Goal: Task Accomplishment & Management: Complete application form

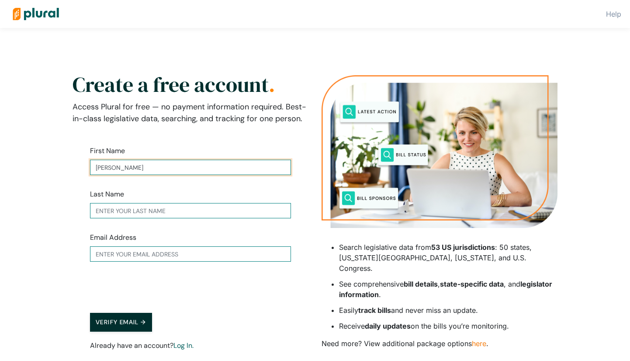
type input "[PERSON_NAME]"
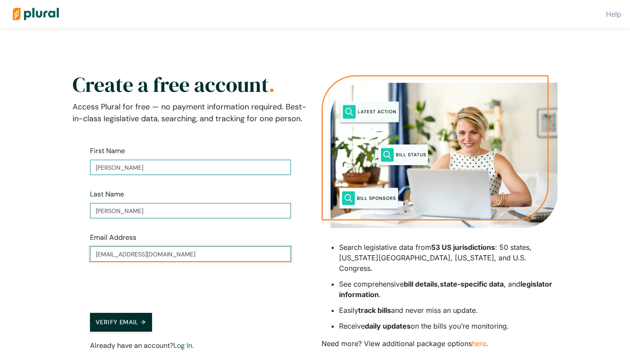
drag, startPoint x: 150, startPoint y: 254, endPoint x: 95, endPoint y: 254, distance: 54.7
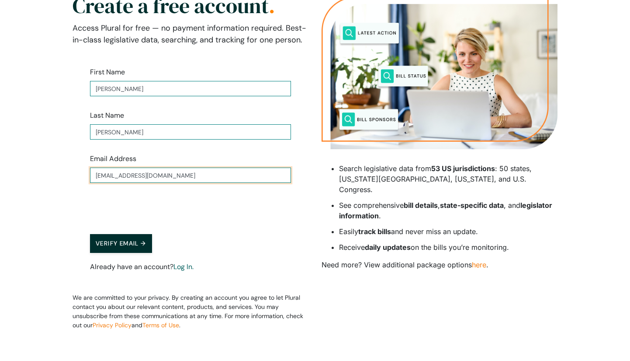
scroll to position [81, 0]
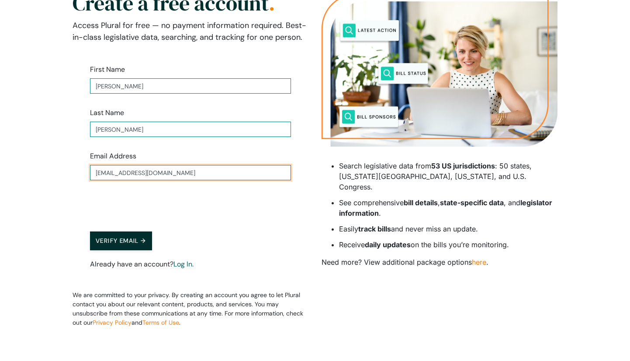
type input "[EMAIL_ADDRESS][DOMAIN_NAME]"
click at [109, 250] on button "Verify Email →" at bounding box center [121, 240] width 62 height 19
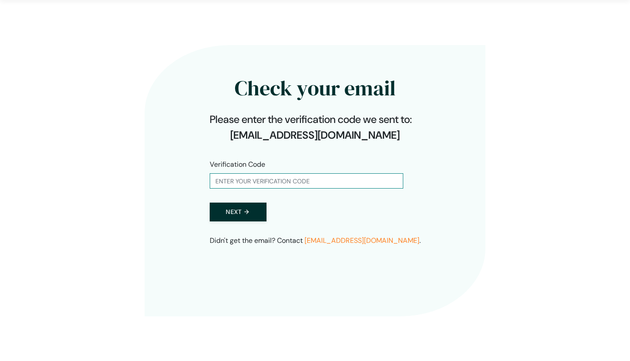
scroll to position [28, 0]
click at [214, 179] on input "text" at bounding box center [307, 180] width 194 height 15
type input "206662"
click at [227, 208] on button "Next →" at bounding box center [238, 211] width 57 height 19
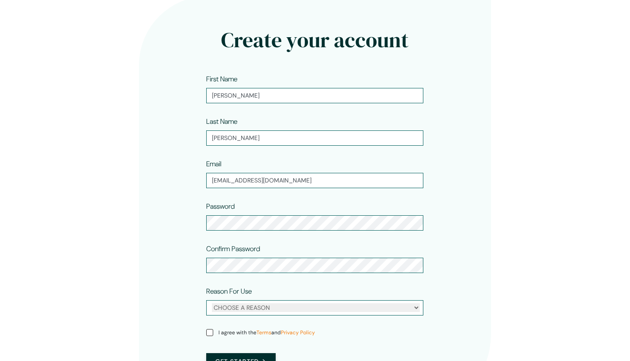
scroll to position [77, 0]
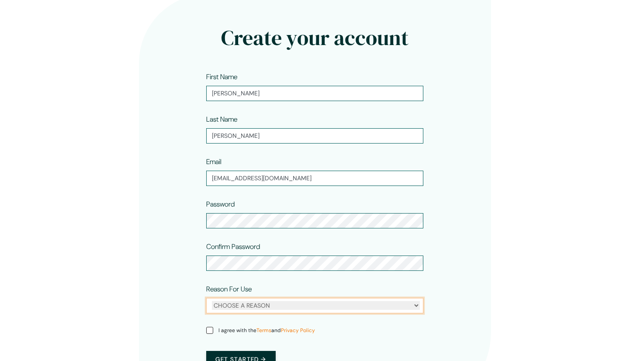
select select "personal"
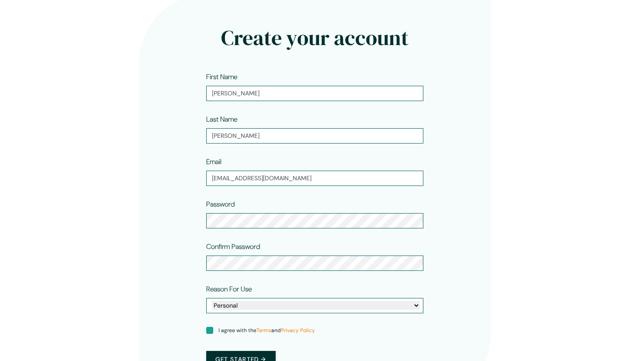
click at [213, 330] on input "I agree with the Terms and Privacy Policy" at bounding box center [209, 330] width 7 height 7
checkbox input "true"
click at [240, 355] on button "Get started →" at bounding box center [240, 359] width 69 height 17
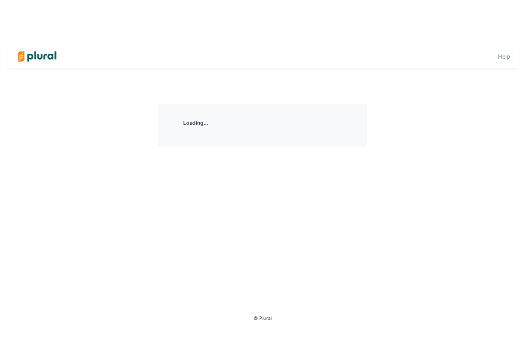
scroll to position [0, 0]
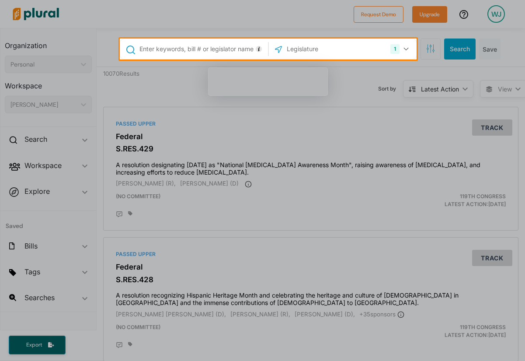
click at [143, 51] on input "text" at bounding box center [202, 49] width 127 height 17
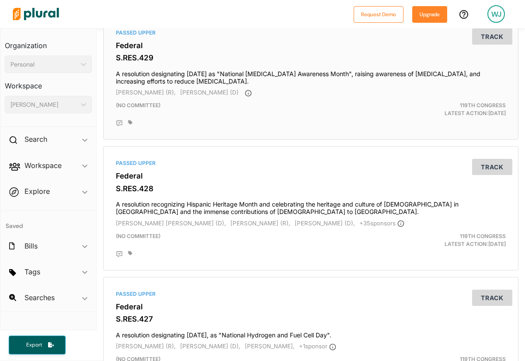
scroll to position [73, 0]
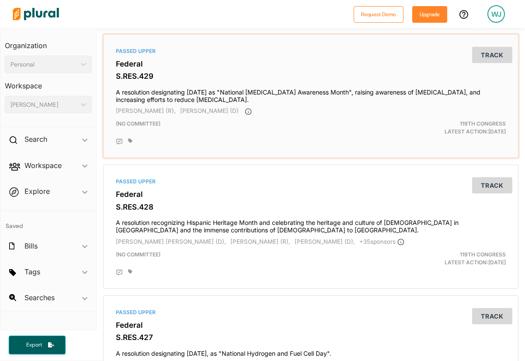
click at [418, 93] on h4 "A resolution designating [DATE] as "National [MEDICAL_DATA] Awareness Month", r…" at bounding box center [311, 93] width 390 height 19
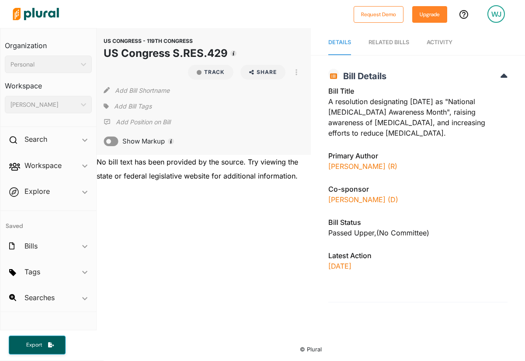
click at [402, 43] on div "RELATED BILLS" at bounding box center [389, 42] width 41 height 8
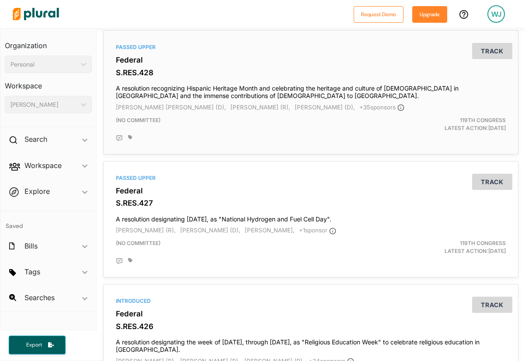
scroll to position [209, 0]
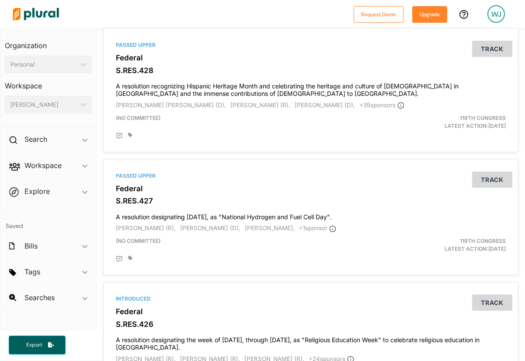
click at [495, 9] on div "WJ" at bounding box center [496, 13] width 17 height 17
click at [456, 83] on link "Log Out" at bounding box center [473, 83] width 77 height 22
